Goal: Book appointment/travel/reservation: Register for event/course

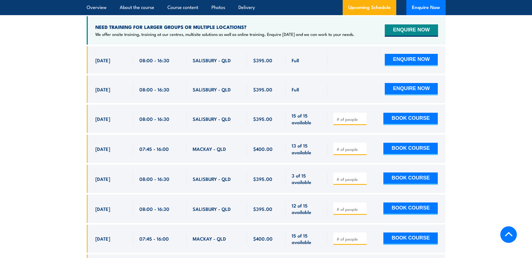
scroll to position [1009, 0]
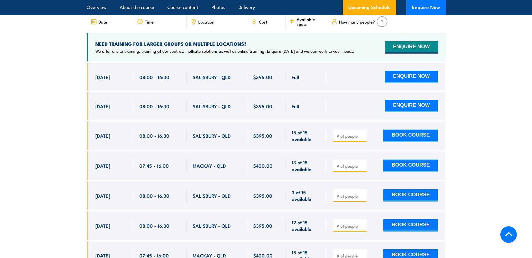
click at [358, 139] on input "number" at bounding box center [350, 136] width 28 height 6
type input "1"
click at [398, 137] on button "BOOK COURSE" at bounding box center [410, 136] width 54 height 12
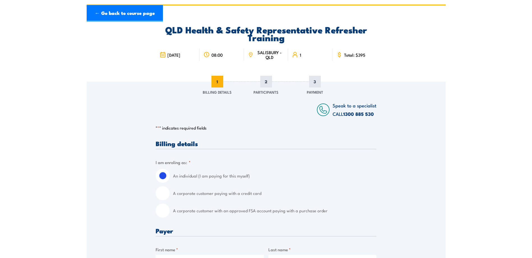
scroll to position [56, 0]
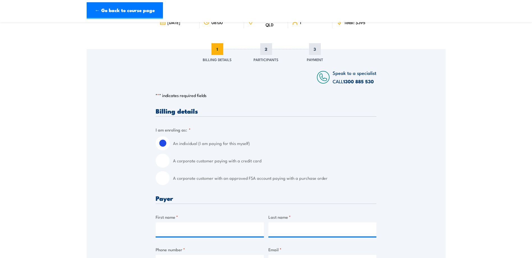
click at [265, 177] on label "A corporate customer with an approved FSA account paying with a purchase order" at bounding box center [274, 178] width 203 height 14
click at [170, 177] on input "A corporate customer with an approved FSA account paying with a purchase order" at bounding box center [163, 178] width 14 height 14
radio input "true"
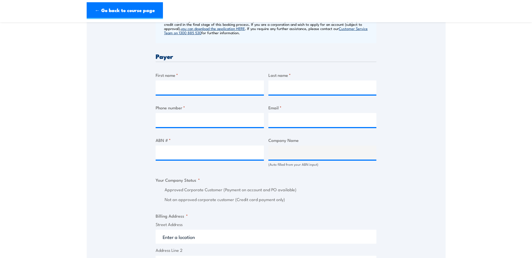
scroll to position [252, 0]
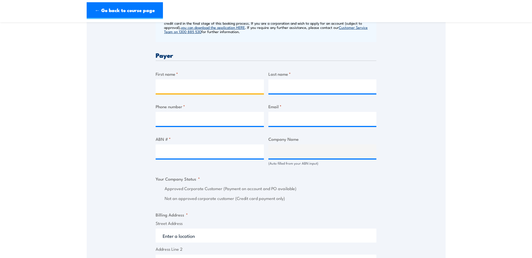
drag, startPoint x: 203, startPoint y: 91, endPoint x: 267, endPoint y: 99, distance: 64.4
click at [203, 91] on input "First name *" at bounding box center [210, 86] width 108 height 14
type input "[PERSON_NAME]"
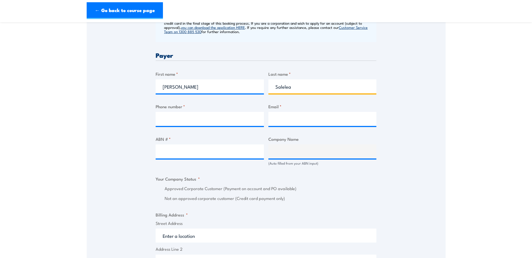
type input "Salelea"
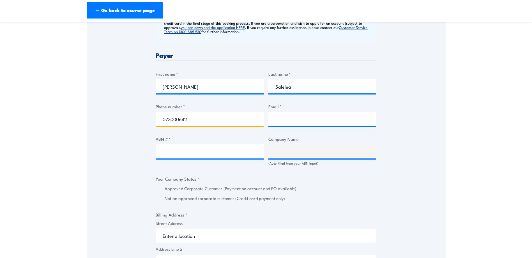
type input "0730006411"
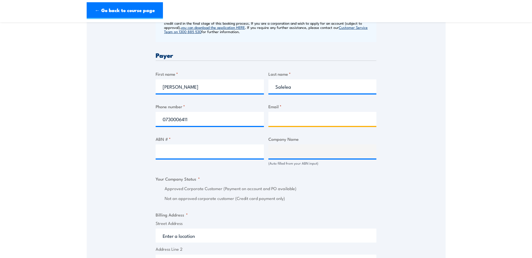
type input "A"
type input "C"
type input "[PERSON_NAME][EMAIL_ADDRESS][DOMAIN_NAME]"
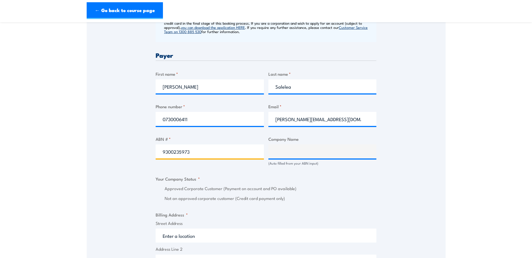
type input "93002359739"
type input "ALPHAPHARM PTY LTD"
radio input "true"
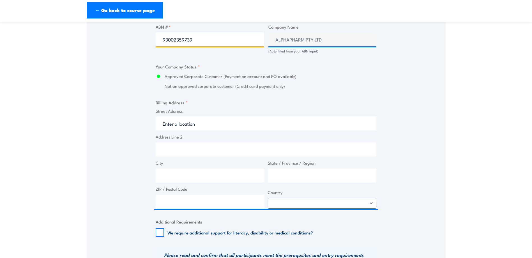
type input "93002359739"
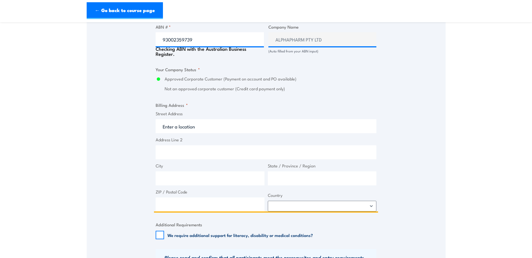
click at [288, 124] on input "Street Address" at bounding box center [266, 126] width 221 height 14
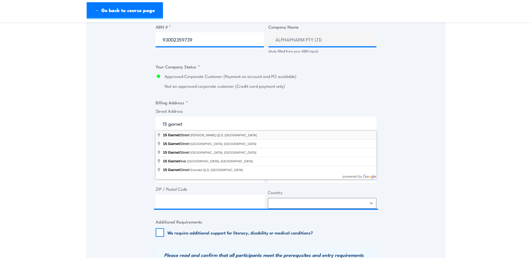
type input "[STREET_ADDRESS][PERSON_NAME]"
type input "[STREET_ADDRESS]"
type input "[PERSON_NAME]"
type input "[GEOGRAPHIC_DATA]"
type input "4300"
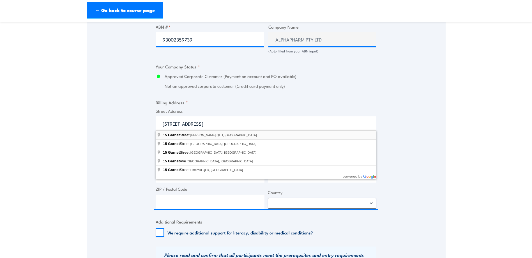
select select "[GEOGRAPHIC_DATA]"
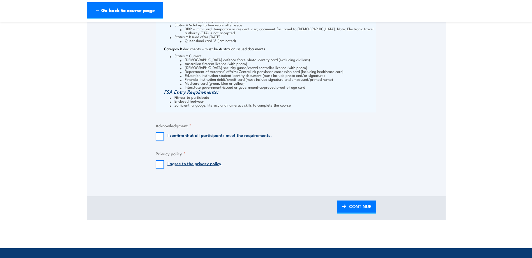
scroll to position [729, 0]
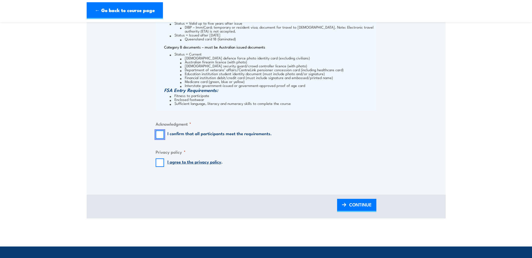
click at [162, 132] on input "I confirm that all participants meet the requirements." at bounding box center [160, 134] width 8 height 8
checkbox input "true"
click at [156, 154] on legend "Privacy policy *" at bounding box center [171, 152] width 30 height 6
click at [157, 164] on input "I agree to the privacy policy ." at bounding box center [160, 162] width 8 height 8
checkbox input "true"
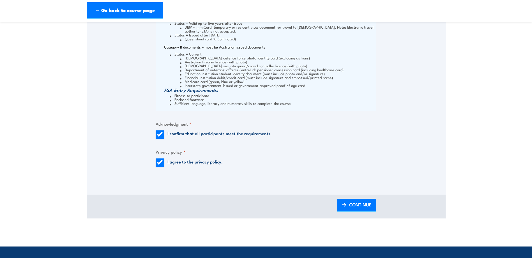
click at [363, 213] on div "BACK CONTINUE" at bounding box center [266, 207] width 359 height 24
click at [365, 204] on span "CONTINUE" at bounding box center [360, 204] width 22 height 15
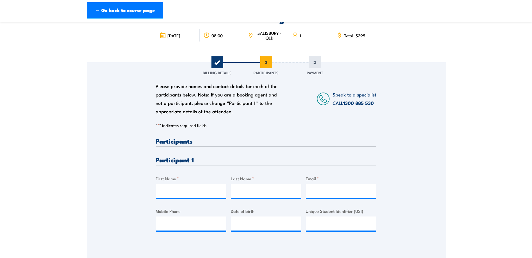
scroll to position [56, 0]
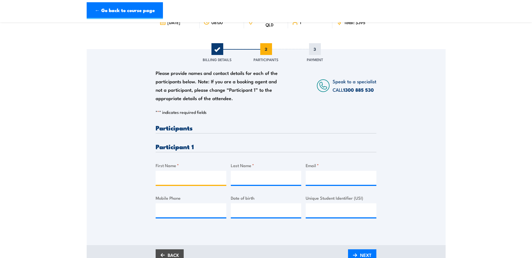
click at [184, 173] on input "First Name *" at bounding box center [191, 178] width 71 height 14
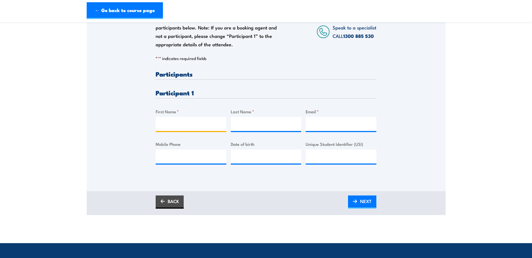
scroll to position [112, 0]
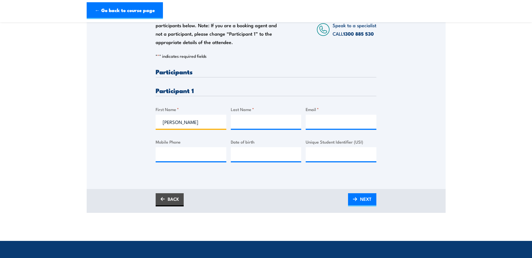
type input "[PERSON_NAME]"
type input "Nafiz"
click at [334, 120] on input "Email *" at bounding box center [341, 122] width 71 height 14
paste input "[PERSON_NAME][EMAIL_ADDRESS][PERSON_NAME][DOMAIN_NAME]"
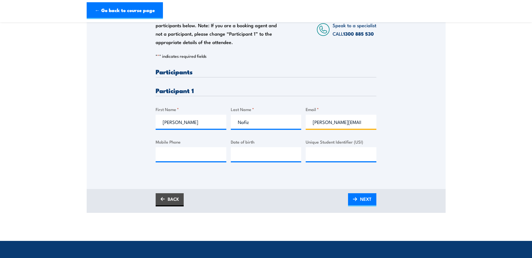
scroll to position [0, 15]
click at [313, 122] on input "[PERSON_NAME][EMAIL_ADDRESS][PERSON_NAME][DOMAIN_NAME]" at bounding box center [341, 122] width 71 height 14
drag, startPoint x: 328, startPoint y: 122, endPoint x: 277, endPoint y: 117, distance: 51.3
click at [277, 117] on div "Please provide names and contact details for each of the participants below. No…" at bounding box center [266, 119] width 221 height 103
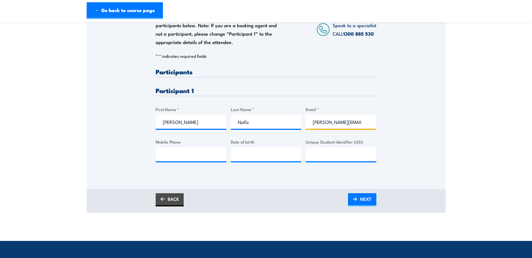
type input "[PERSON_NAME][EMAIL_ADDRESS][PERSON_NAME][DOMAIN_NAME]"
click at [191, 151] on input "Mobile Phone" at bounding box center [191, 154] width 71 height 14
click at [366, 198] on span "NEXT" at bounding box center [365, 199] width 11 height 15
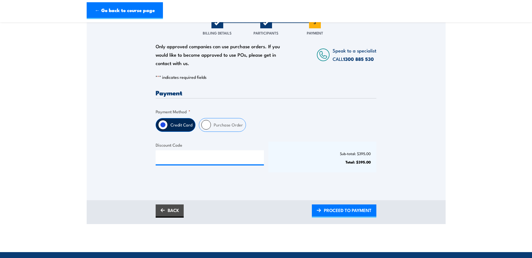
scroll to position [84, 0]
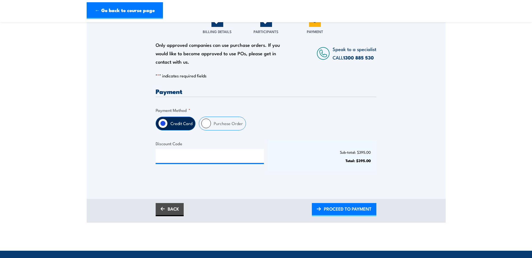
click at [235, 128] on label "Purchase Order" at bounding box center [228, 123] width 35 height 13
click at [211, 128] on input "Purchase Order" at bounding box center [206, 124] width 10 height 10
radio input "true"
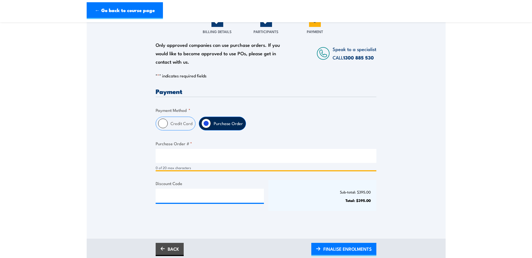
click at [250, 158] on input "Purchase Order # *" at bounding box center [266, 156] width 221 height 14
paste input "4300052223"
type input "4300052223"
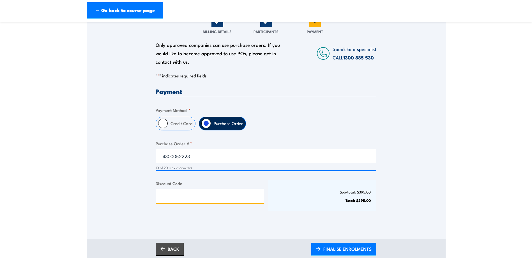
click at [210, 198] on input "Discount Code" at bounding box center [210, 196] width 108 height 14
paste input "NSCAPLATINUM2025!"
click at [165, 193] on input "NSCAPLATINUM2025!" at bounding box center [210, 196] width 108 height 14
type input "NSCAPLATINUM2025!"
click at [87, 21] on input "Submit" at bounding box center [97, 26] width 21 height 11
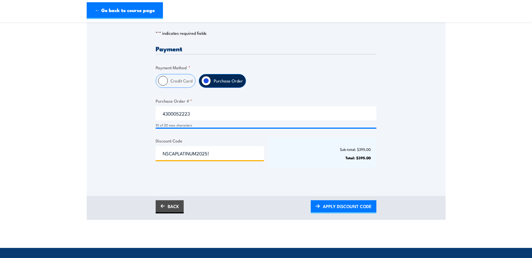
scroll to position [140, 0]
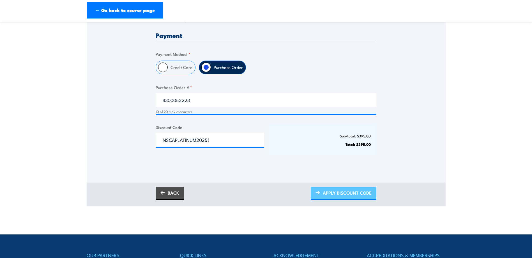
click at [346, 192] on span "APPLY DISCOUNT CODE" at bounding box center [347, 192] width 49 height 15
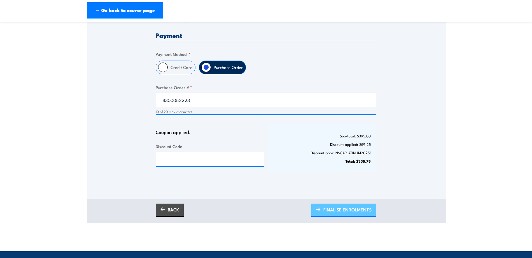
click at [361, 205] on span "FINALISE ENROLMENTS" at bounding box center [347, 209] width 48 height 15
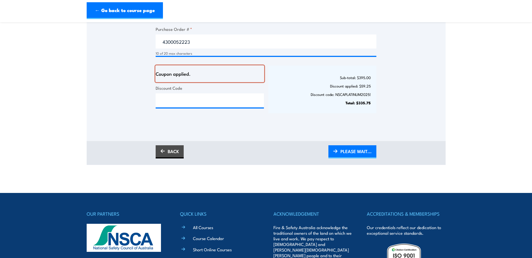
scroll to position [168, 0]
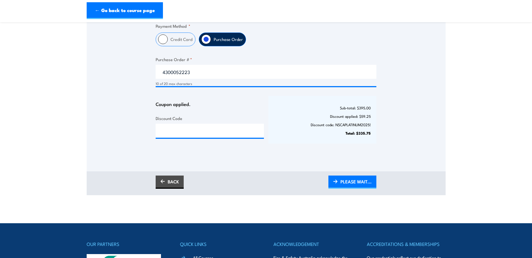
click at [422, 120] on div "Only approved companies can use purchase orders. If you would like to become ap…" at bounding box center [266, 46] width 359 height 219
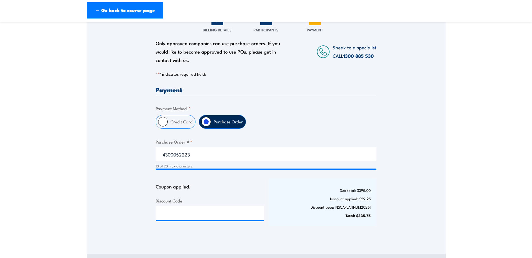
scroll to position [112, 0]
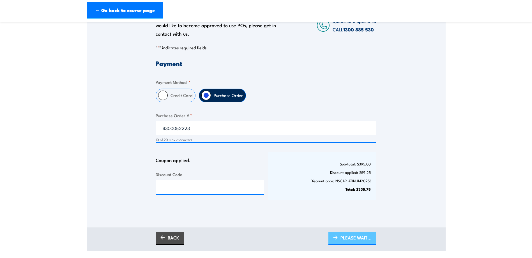
click at [345, 236] on span "PLEASE WAIT..." at bounding box center [355, 237] width 31 height 15
